Goal: Task Accomplishment & Management: Manage account settings

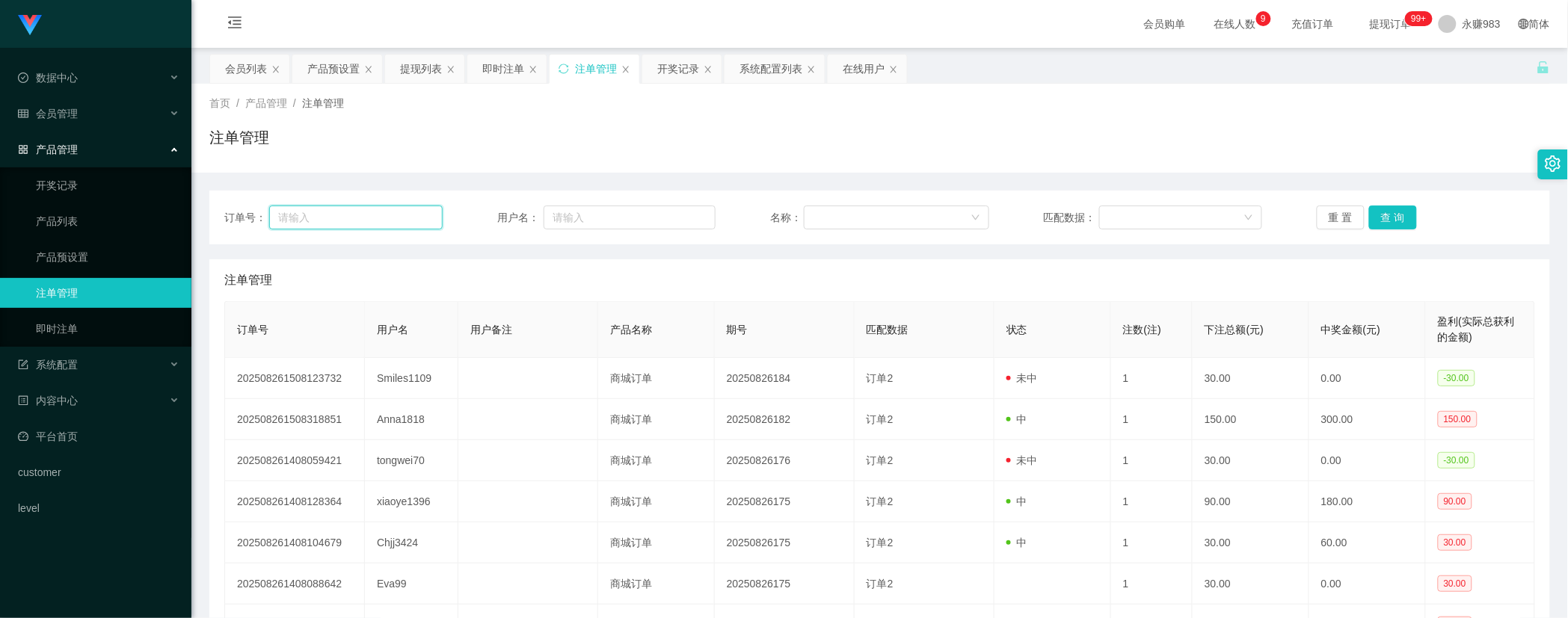
click at [382, 208] on input "text" at bounding box center [355, 217] width 173 height 24
paste input "[PERSON_NAME]"
type input "[PERSON_NAME]"
click at [1385, 212] on button "查 询" at bounding box center [1393, 217] width 48 height 24
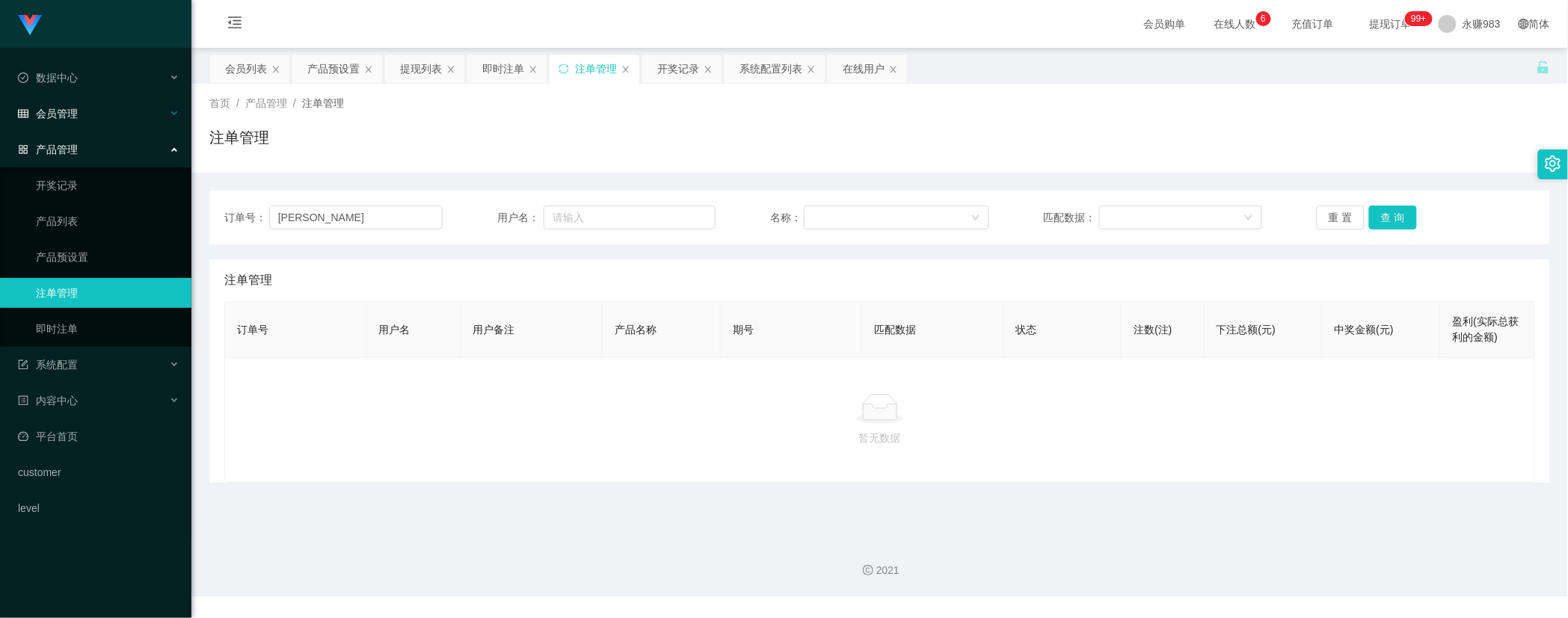
click at [86, 113] on div "会员管理" at bounding box center [95, 113] width 192 height 30
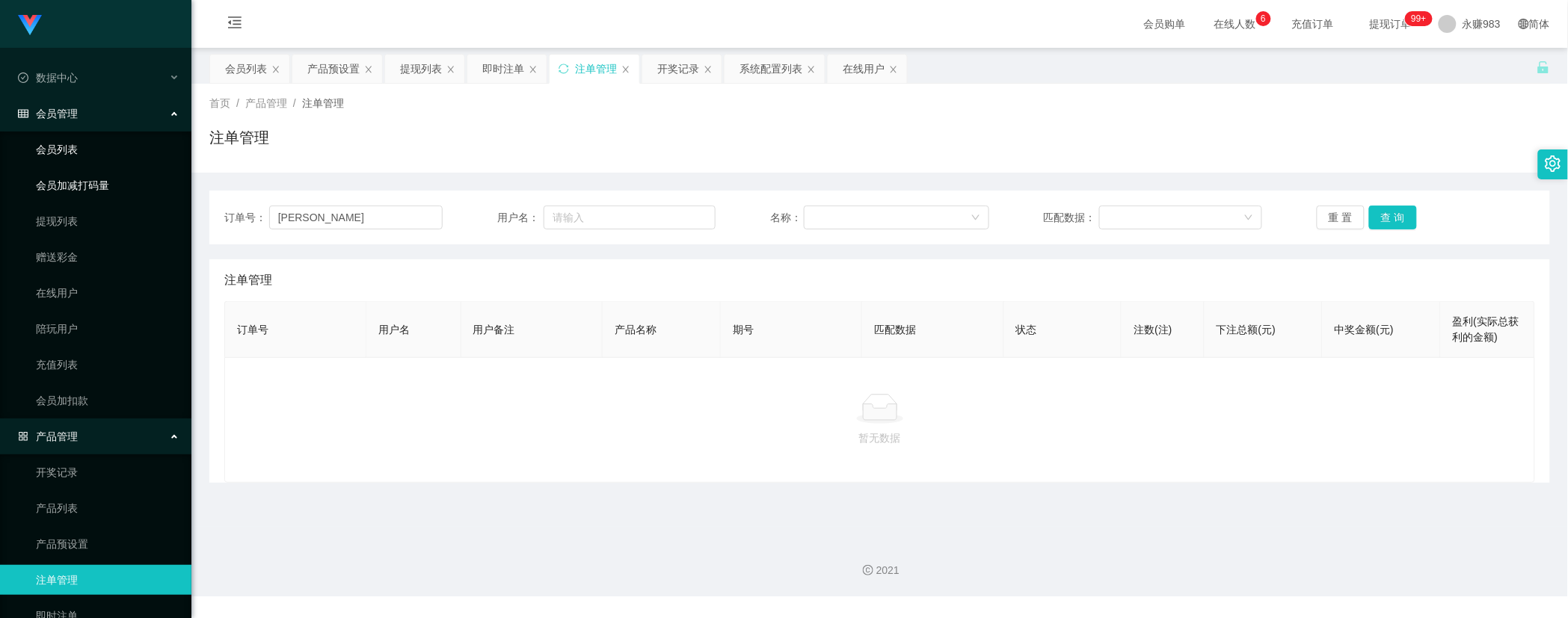
click at [72, 159] on link "会员列表" at bounding box center [108, 149] width 143 height 30
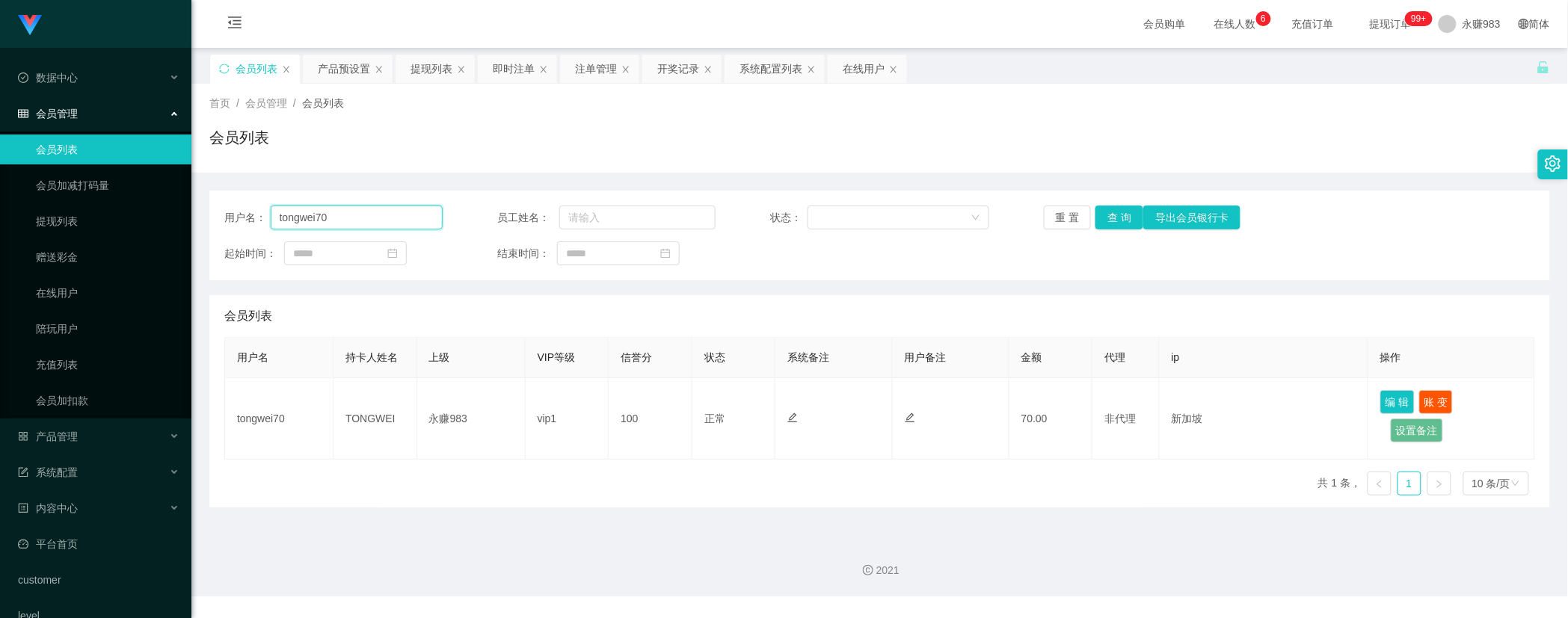
click at [383, 211] on input "tongwei70" at bounding box center [357, 217] width 173 height 24
paste input "[PERSON_NAME]"
type input "[PERSON_NAME]"
click at [1109, 214] on button "查 询" at bounding box center [1119, 217] width 48 height 24
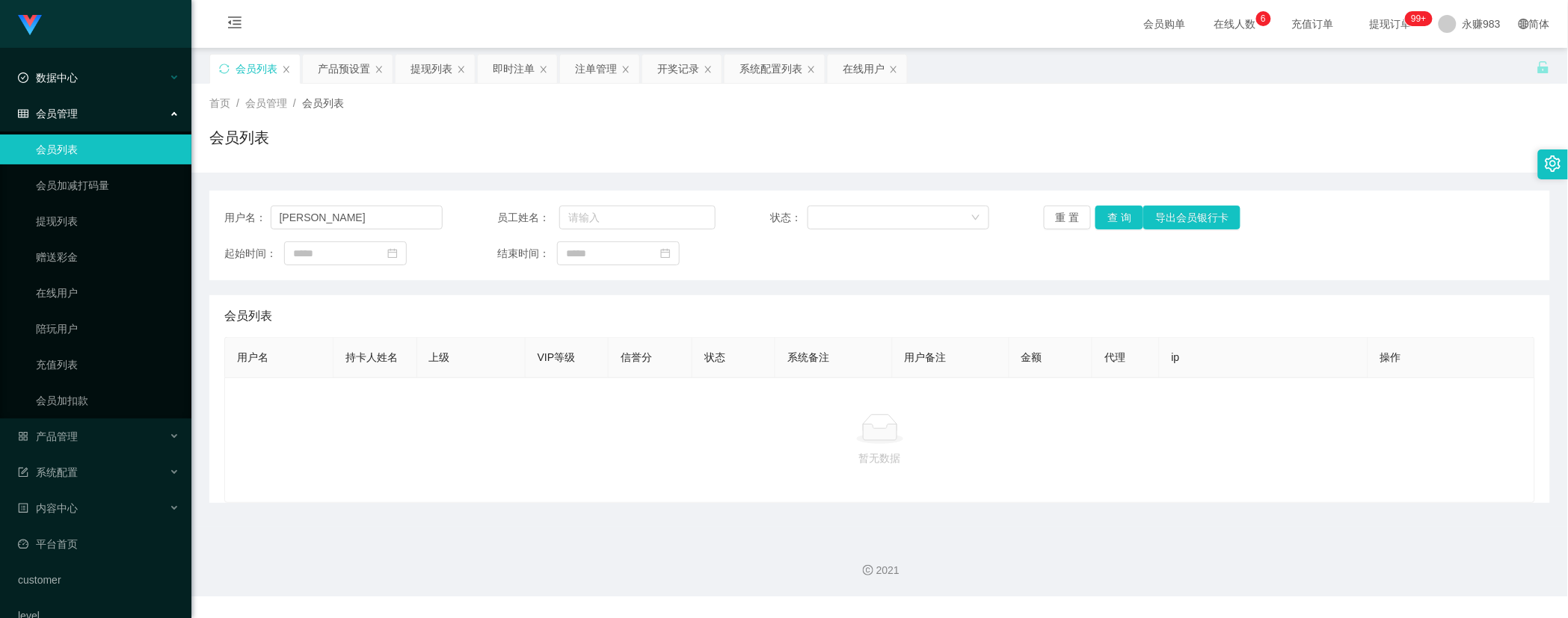
click at [73, 80] on span "数据中心" at bounding box center [48, 77] width 60 height 12
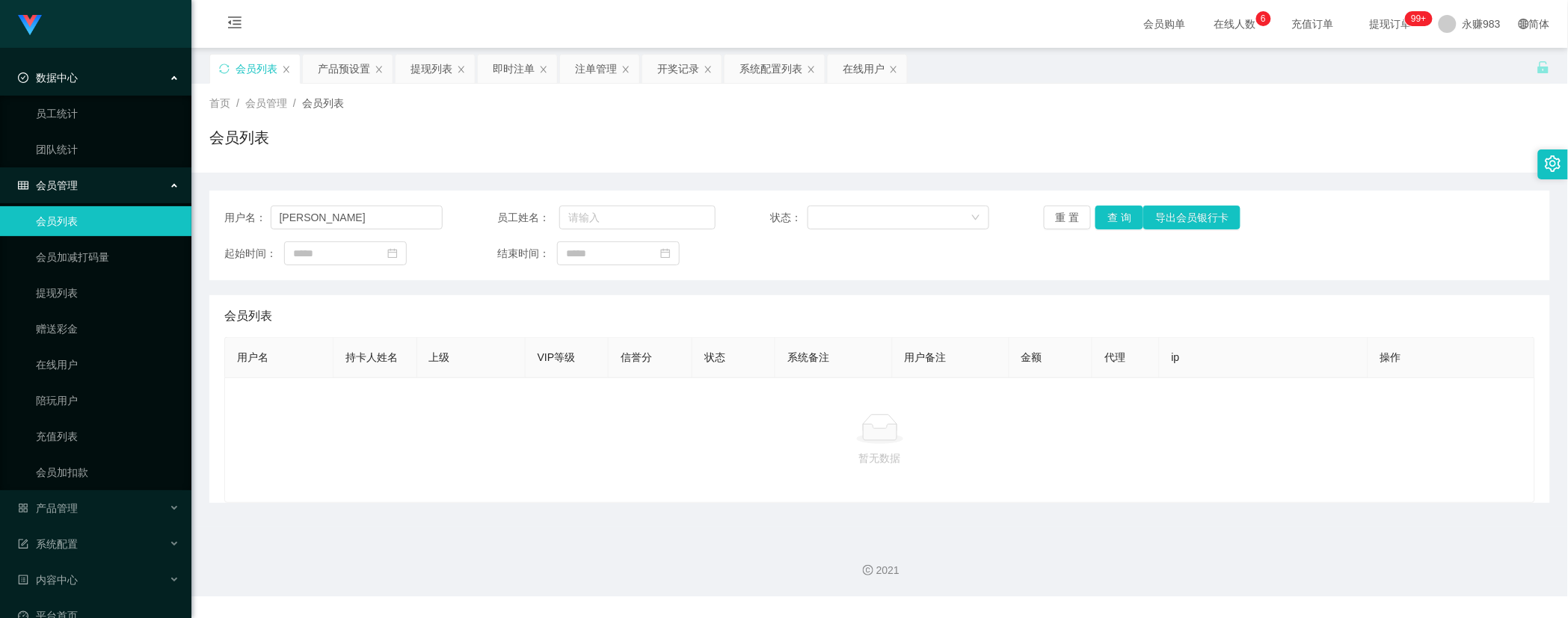
click at [70, 219] on link "会员列表" at bounding box center [108, 221] width 143 height 30
click at [1070, 221] on button "重 置" at bounding box center [1068, 217] width 48 height 24
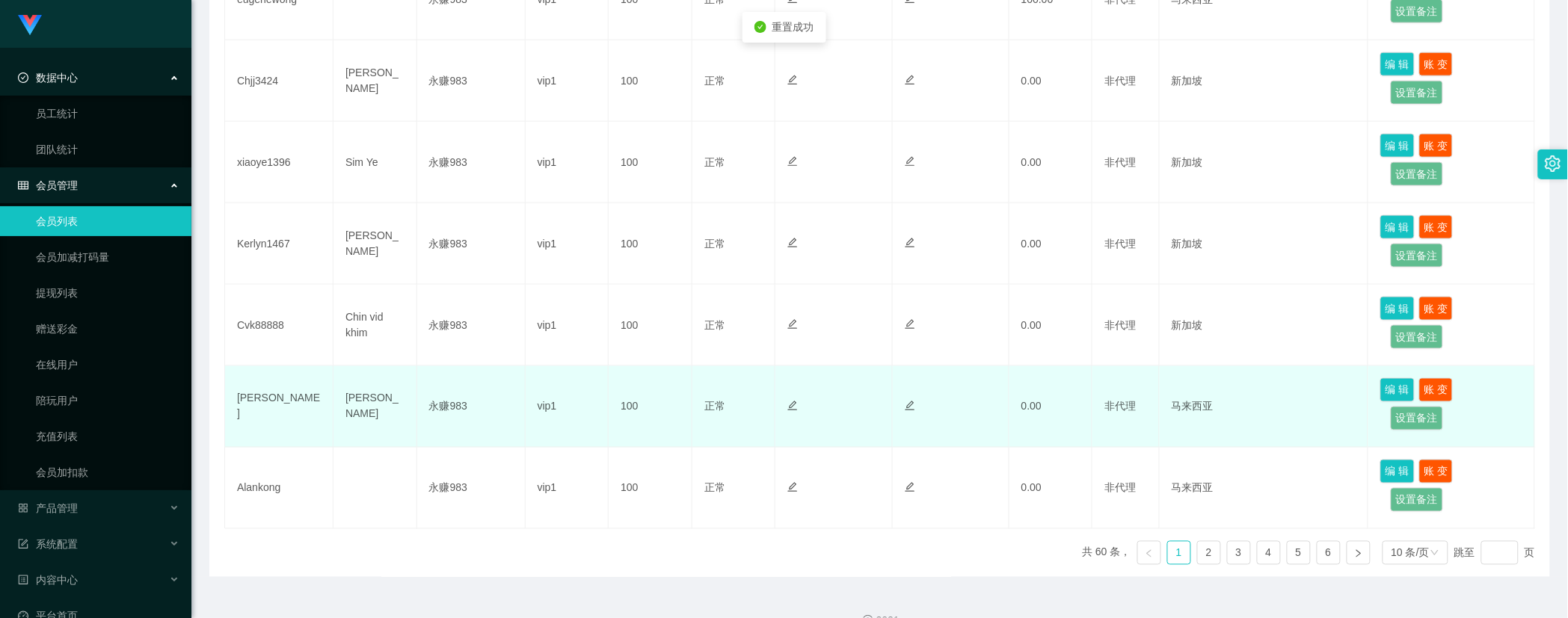
scroll to position [692, 0]
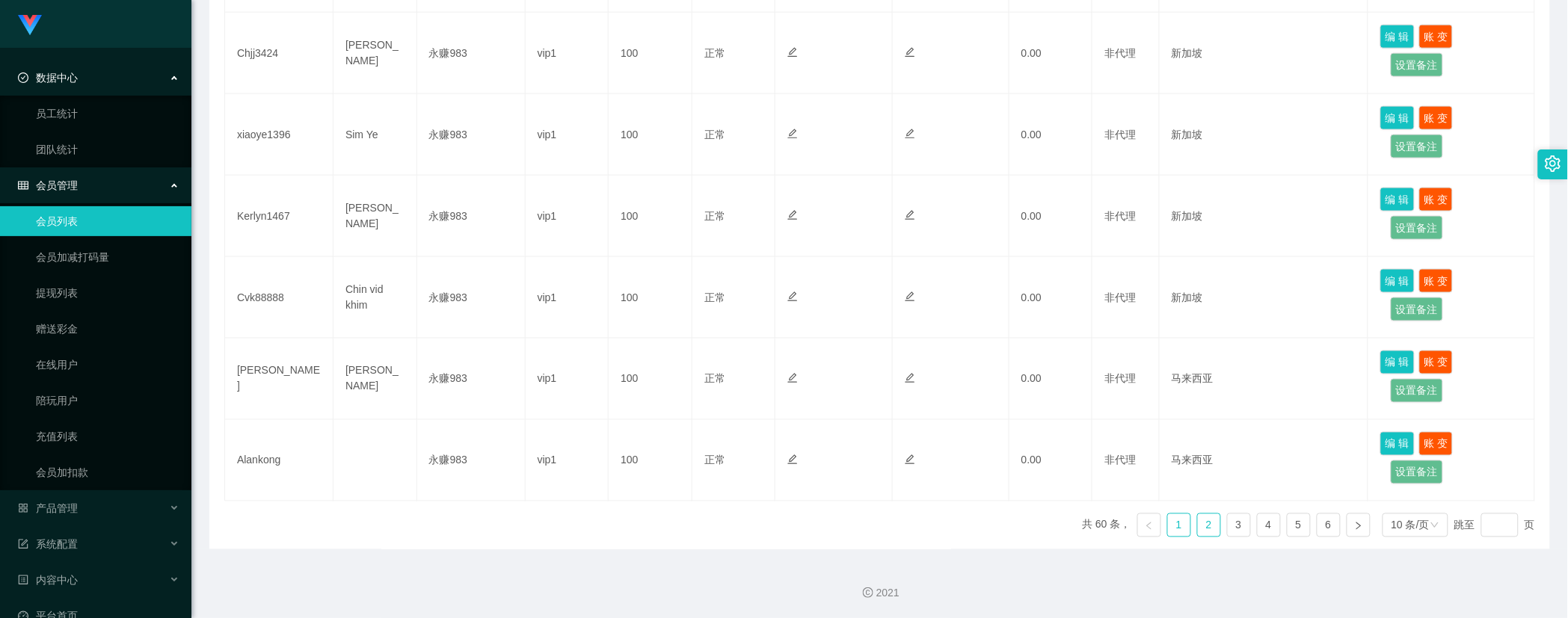
click at [1199, 532] on link "2" at bounding box center [1208, 525] width 23 height 23
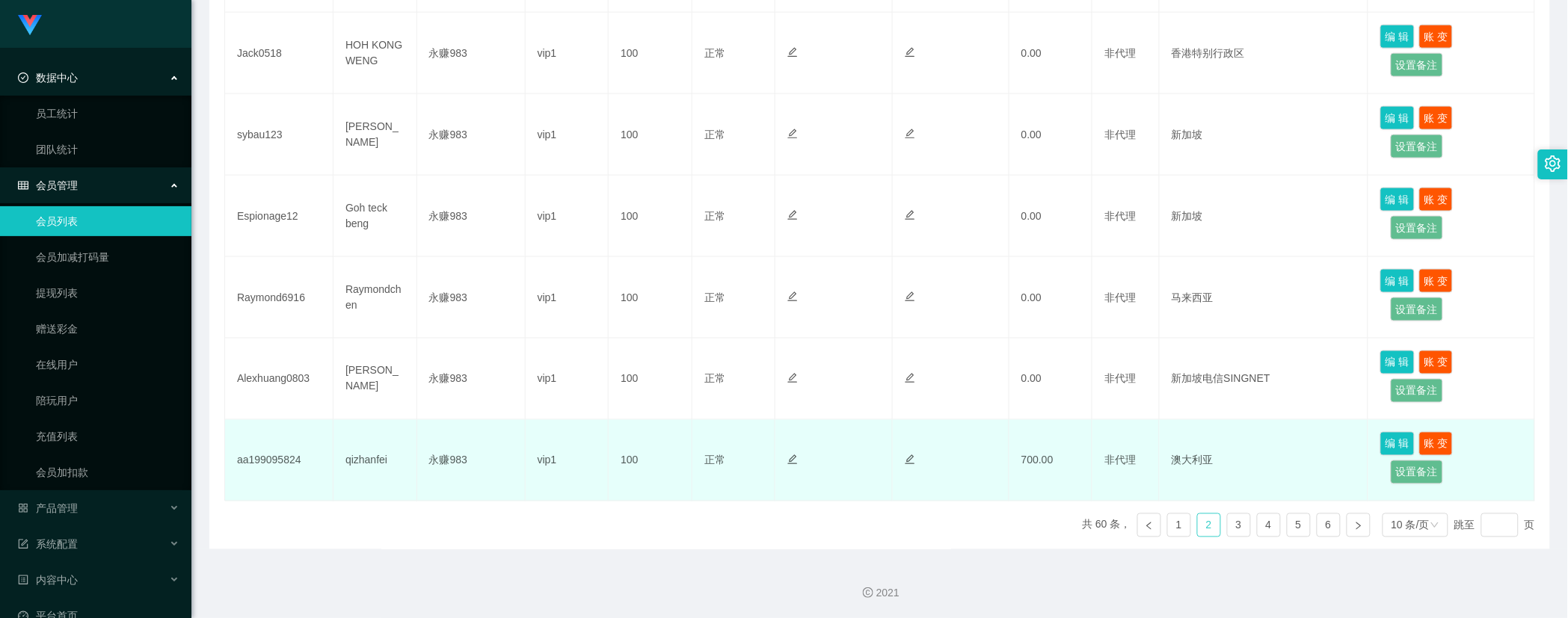
scroll to position [608, 0]
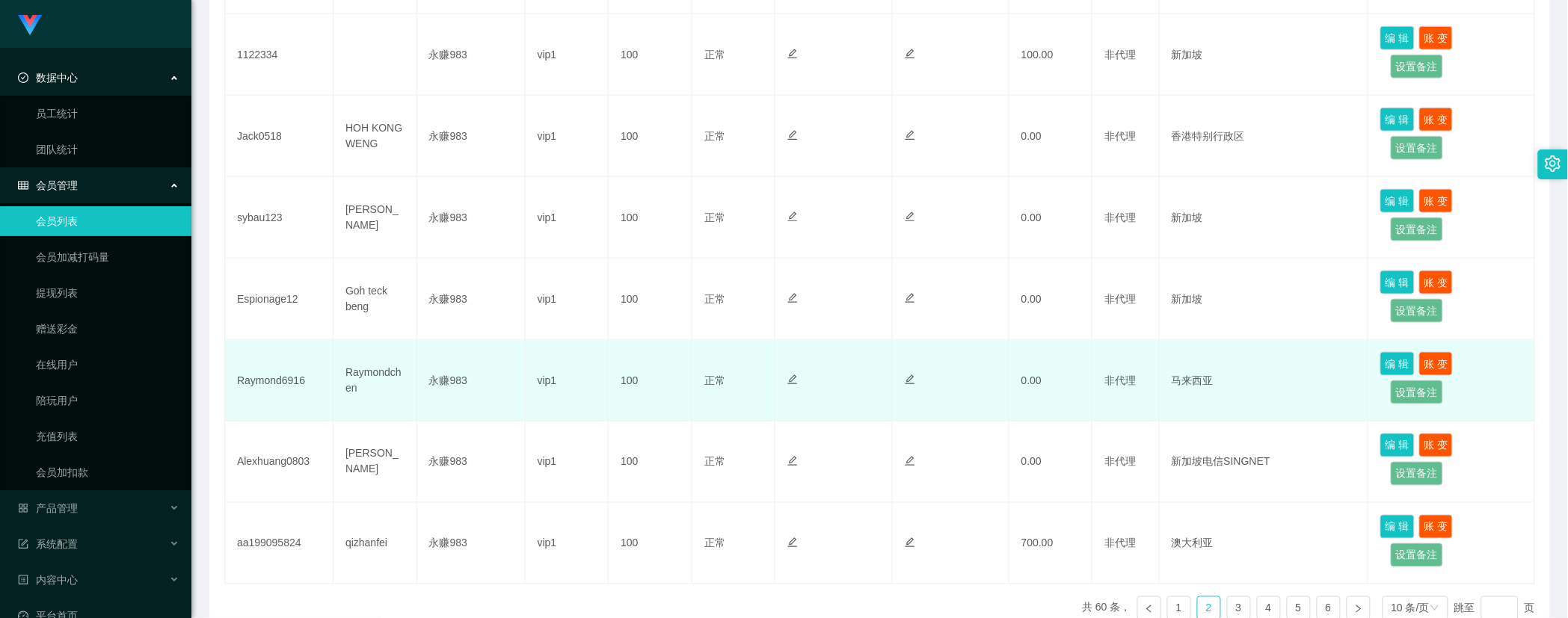
click at [282, 382] on td "Raymond6916" at bounding box center [279, 381] width 108 height 82
copy td "Raymond6916"
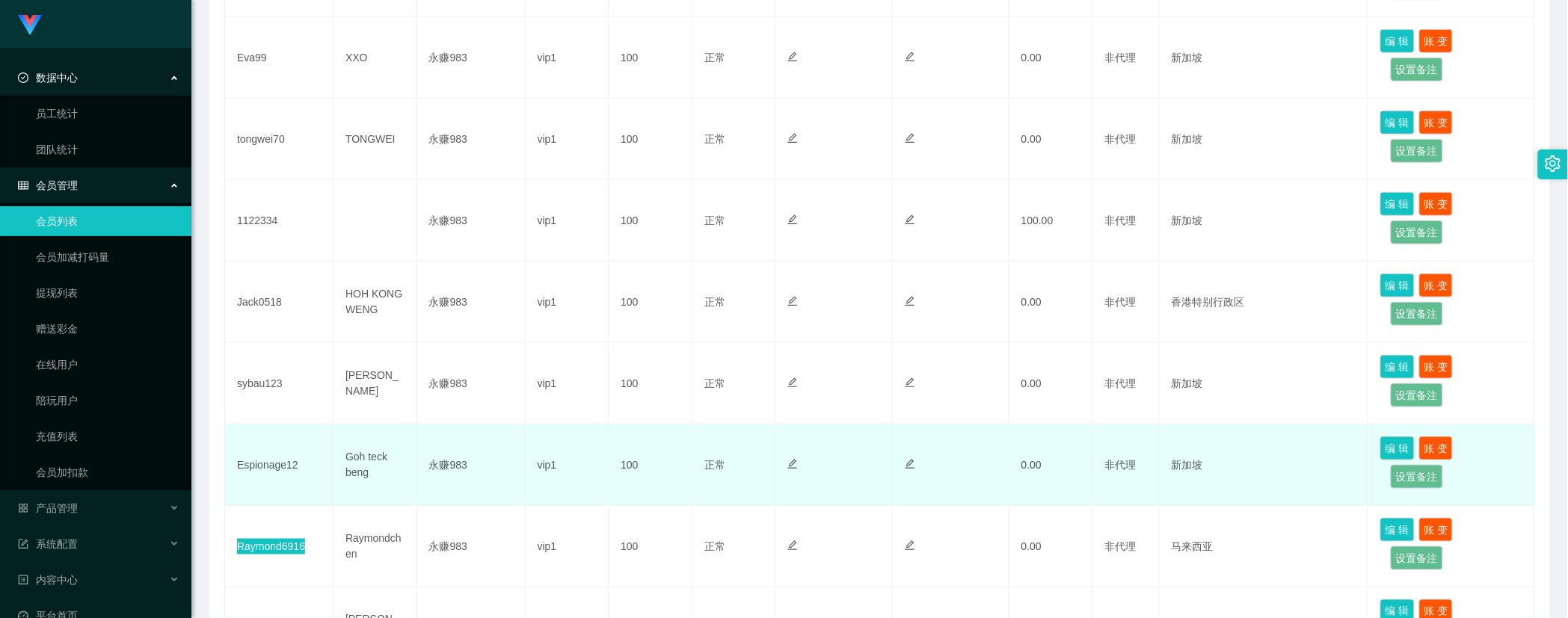
scroll to position [525, 0]
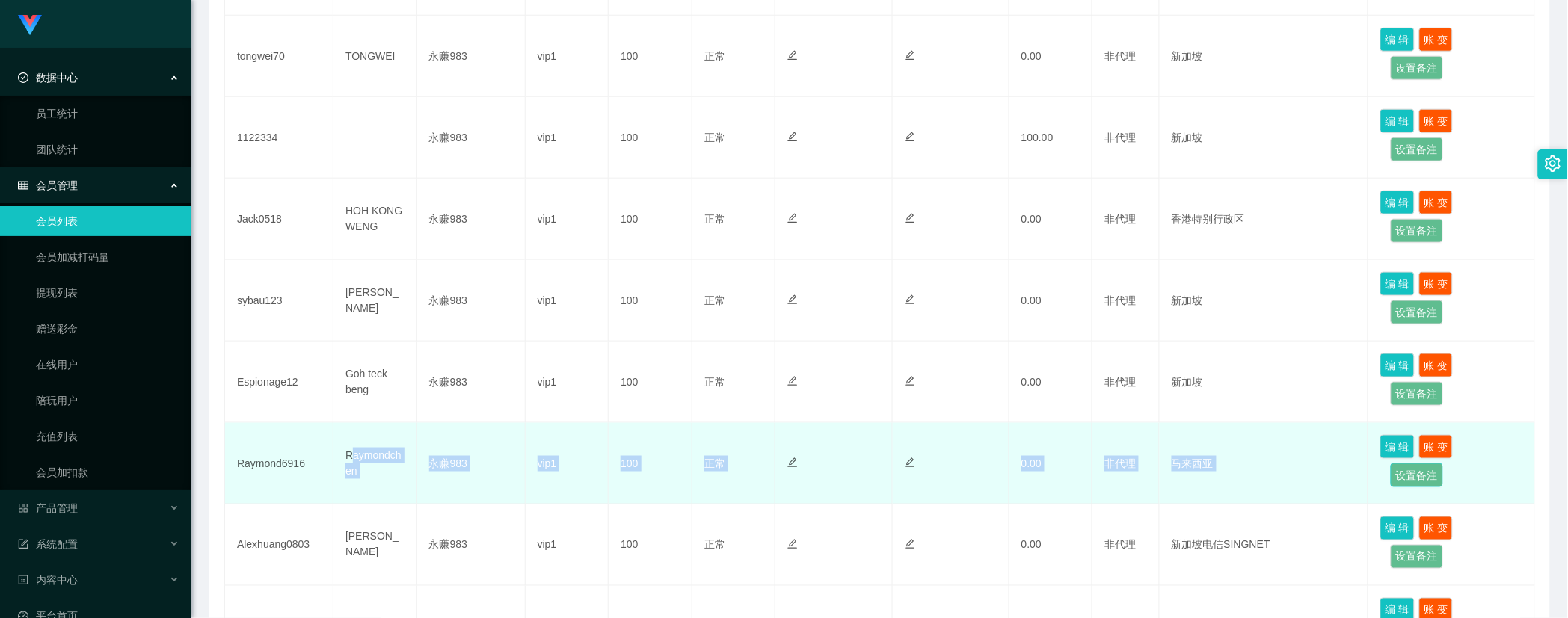
drag, startPoint x: 349, startPoint y: 456, endPoint x: 1387, endPoint y: 466, distance: 1038.0
click at [1387, 466] on tr "Raymond6916 Raymondchen 永赚983 vip1 100 正常 禁止登录 禁止投注 0.00 非代理 马来西亚 编 辑 账 变 设置备注" at bounding box center [880, 464] width 1310 height 82
copy tr "aymondchen 永赚983 vip1 100 正常 禁止登录 禁止投注 0.00 非代理 马来西亚 编 辑 账 变 设置备注"
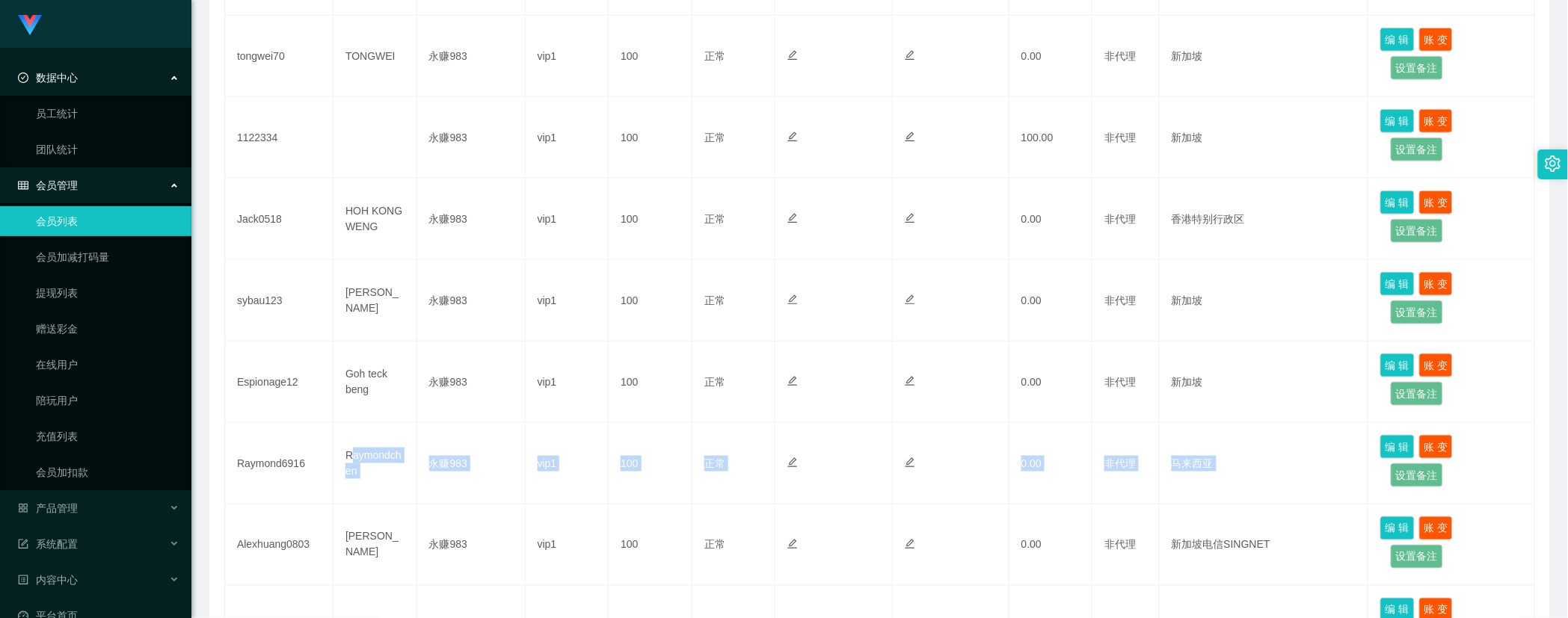
scroll to position [27, 0]
